Goal: Check status

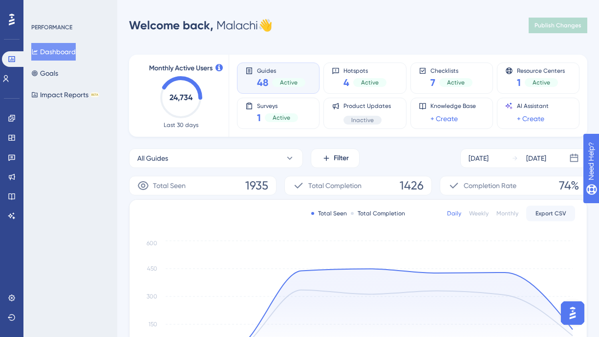
drag, startPoint x: 450, startPoint y: 140, endPoint x: 426, endPoint y: 138, distance: 24.5
click at [450, 140] on div "Monthly Active Users 24,734 Last 30 days Guides 48 Active Hotspots 4 Active Che…" at bounding box center [358, 322] width 458 height 558
click at [273, 117] on span "Active" at bounding box center [282, 118] width 18 height 8
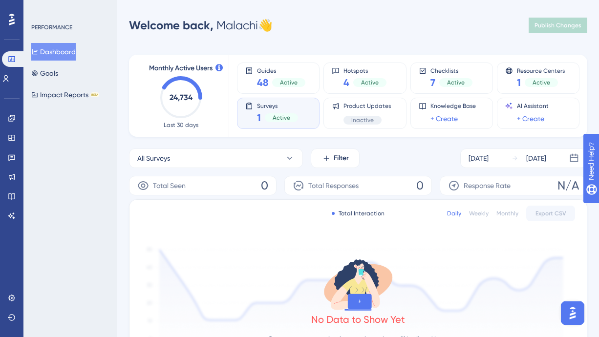
click at [256, 117] on div "Surveys 1 Active" at bounding box center [278, 113] width 66 height 22
click at [263, 117] on div "1 Active" at bounding box center [277, 118] width 41 height 14
click at [274, 117] on span "Active" at bounding box center [282, 118] width 18 height 8
click at [264, 105] on span "Surveys" at bounding box center [277, 105] width 41 height 7
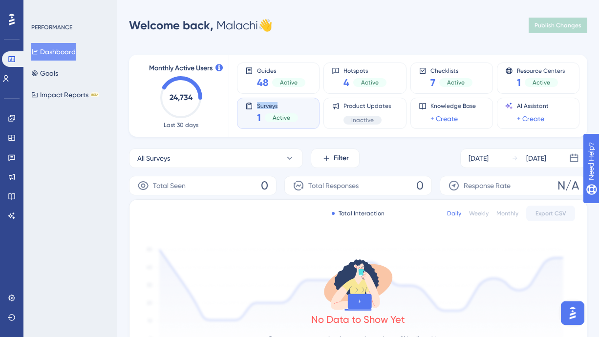
click at [264, 105] on span "Surveys" at bounding box center [277, 105] width 41 height 7
click at [14, 119] on icon at bounding box center [11, 118] width 6 height 6
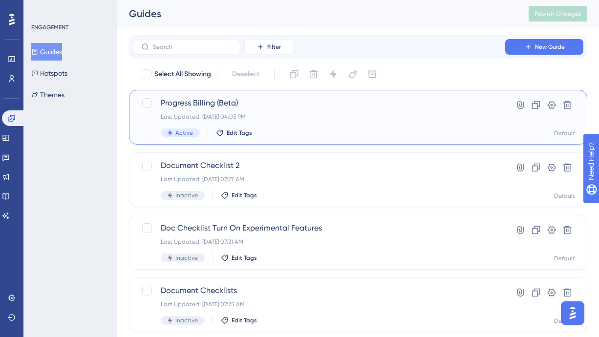
click at [235, 112] on div "Progress Billing (Beta) Last Updated: Sep 29 2025, 04:03 PM Active Edit Tags" at bounding box center [319, 117] width 316 height 40
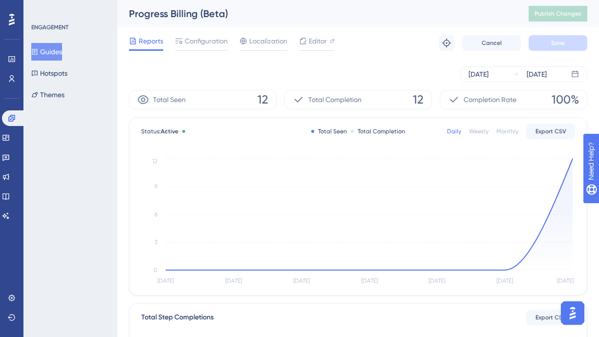
click at [260, 104] on span "12" at bounding box center [262, 100] width 11 height 16
